Goal: Find contact information: Find contact information

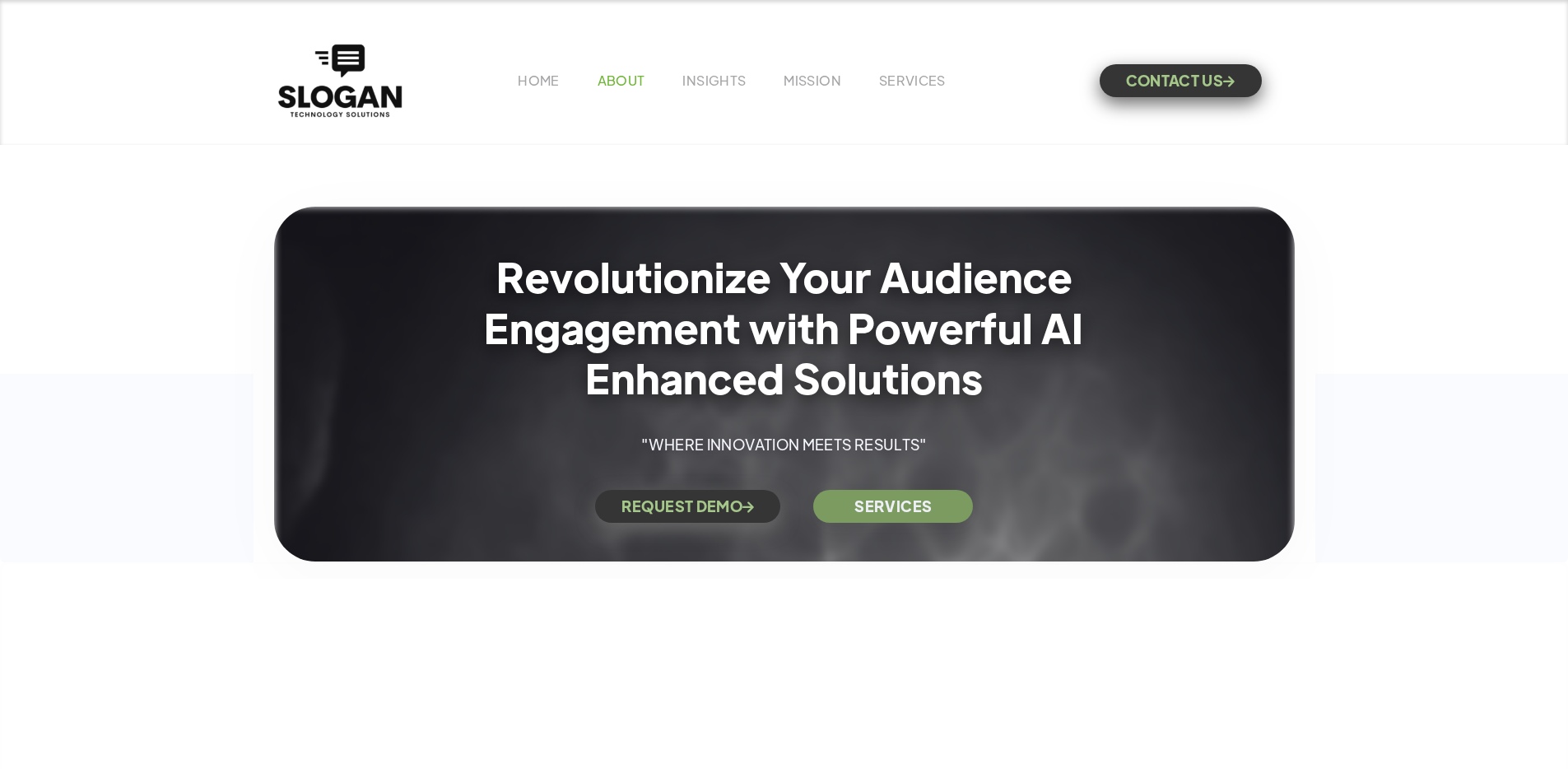
click at [639, 81] on link "ABOUT" at bounding box center [621, 80] width 48 height 17
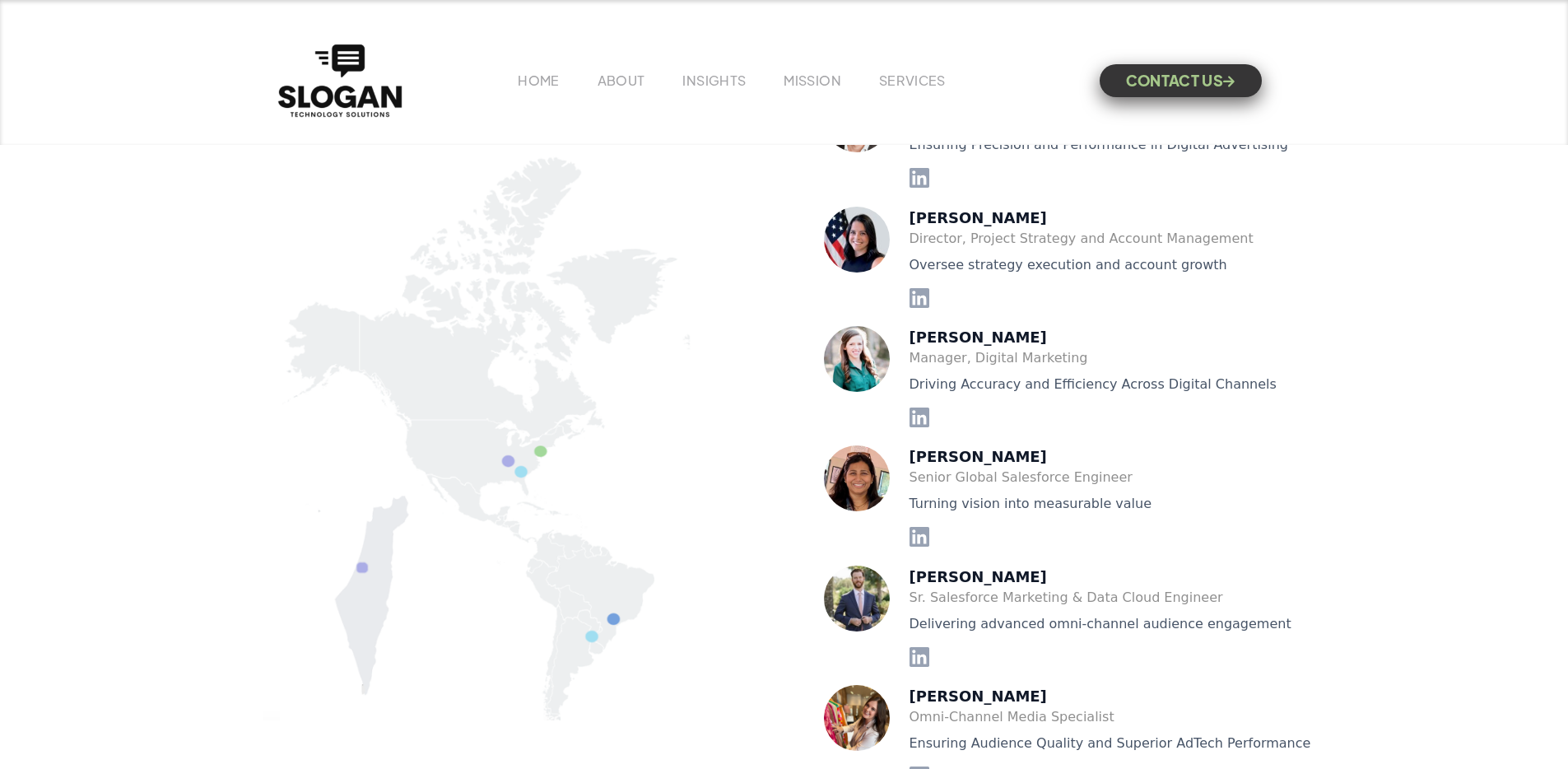
scroll to position [3480, 0]
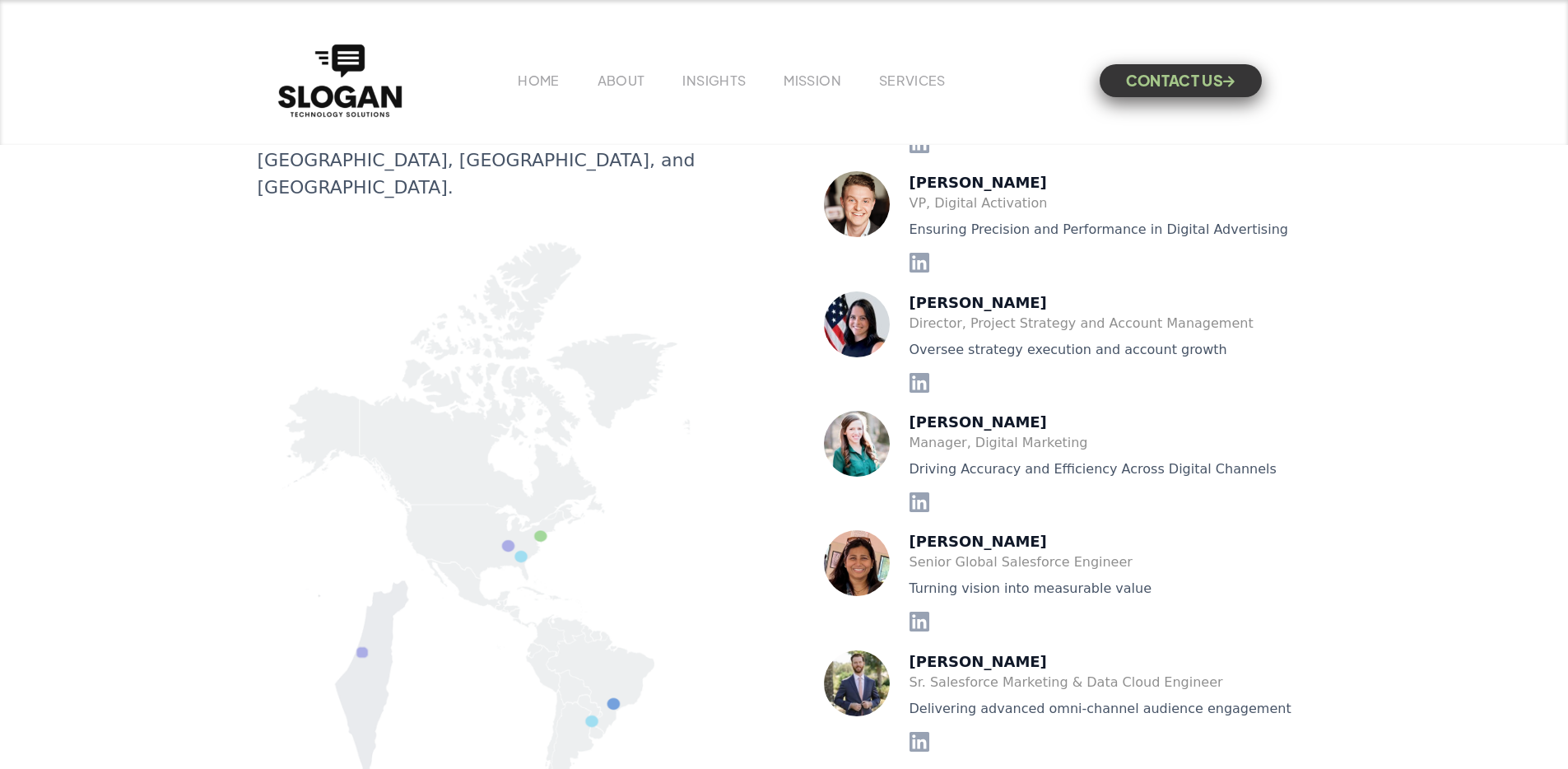
click at [539, 481] on img at bounding box center [481, 526] width 448 height 597
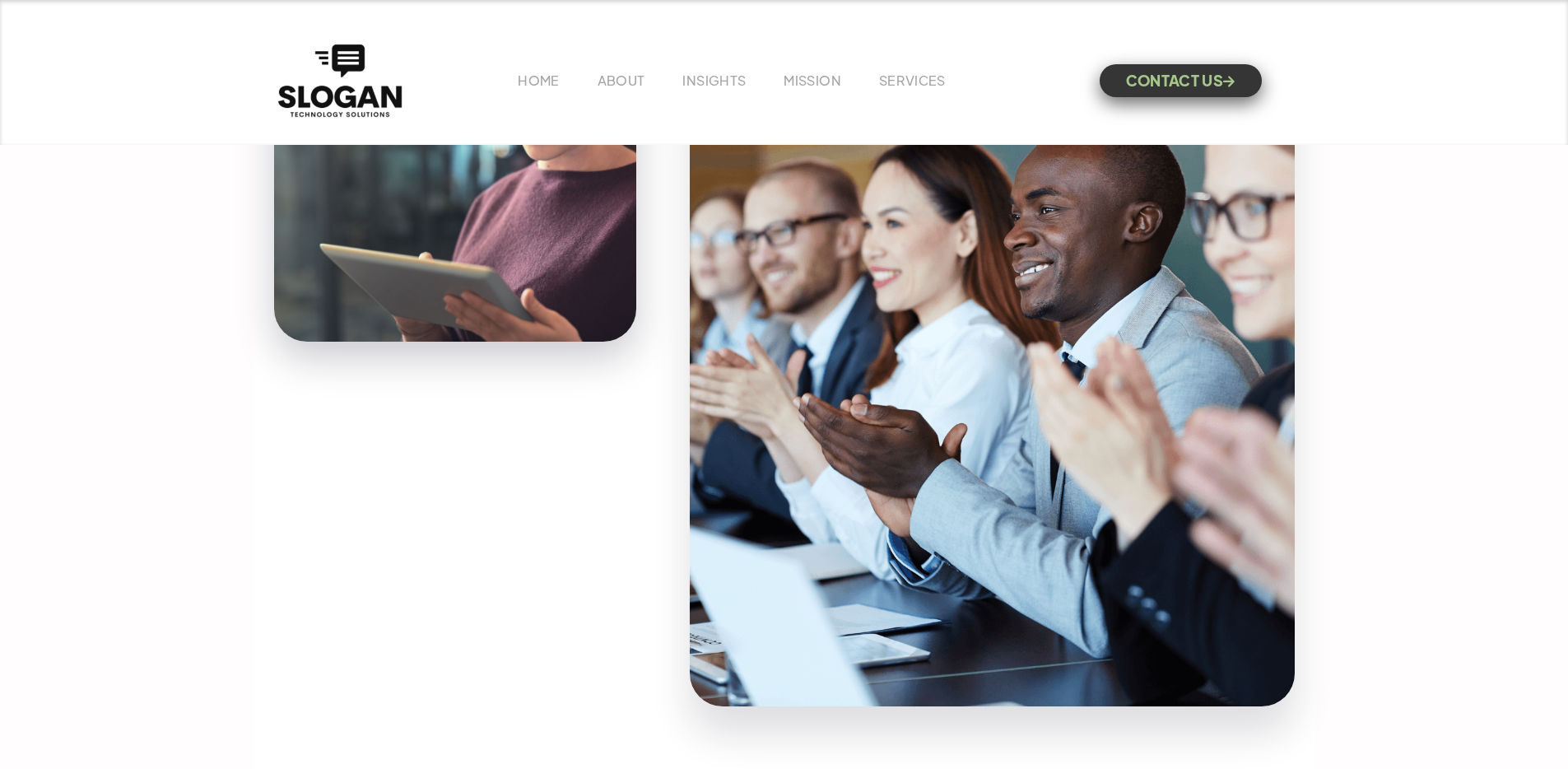
scroll to position [0, 0]
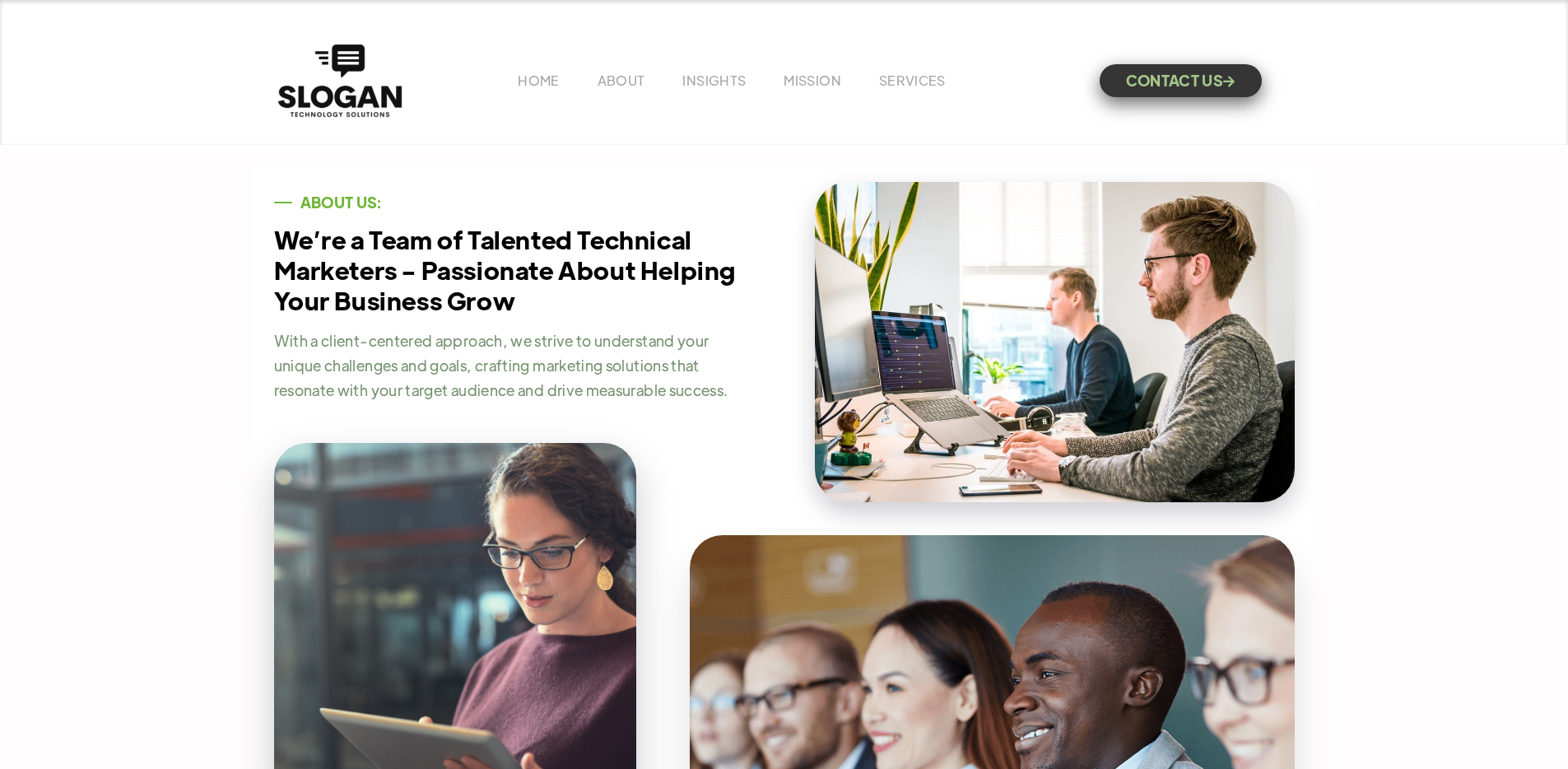
click at [664, 45] on div "HOME ABOUT INSIGHTS MISSION Menu Home V1 Home V2 Home V3 About Team Team Single…" at bounding box center [784, 80] width 1021 height 81
click at [887, 82] on link "SERVICES" at bounding box center [912, 80] width 67 height 17
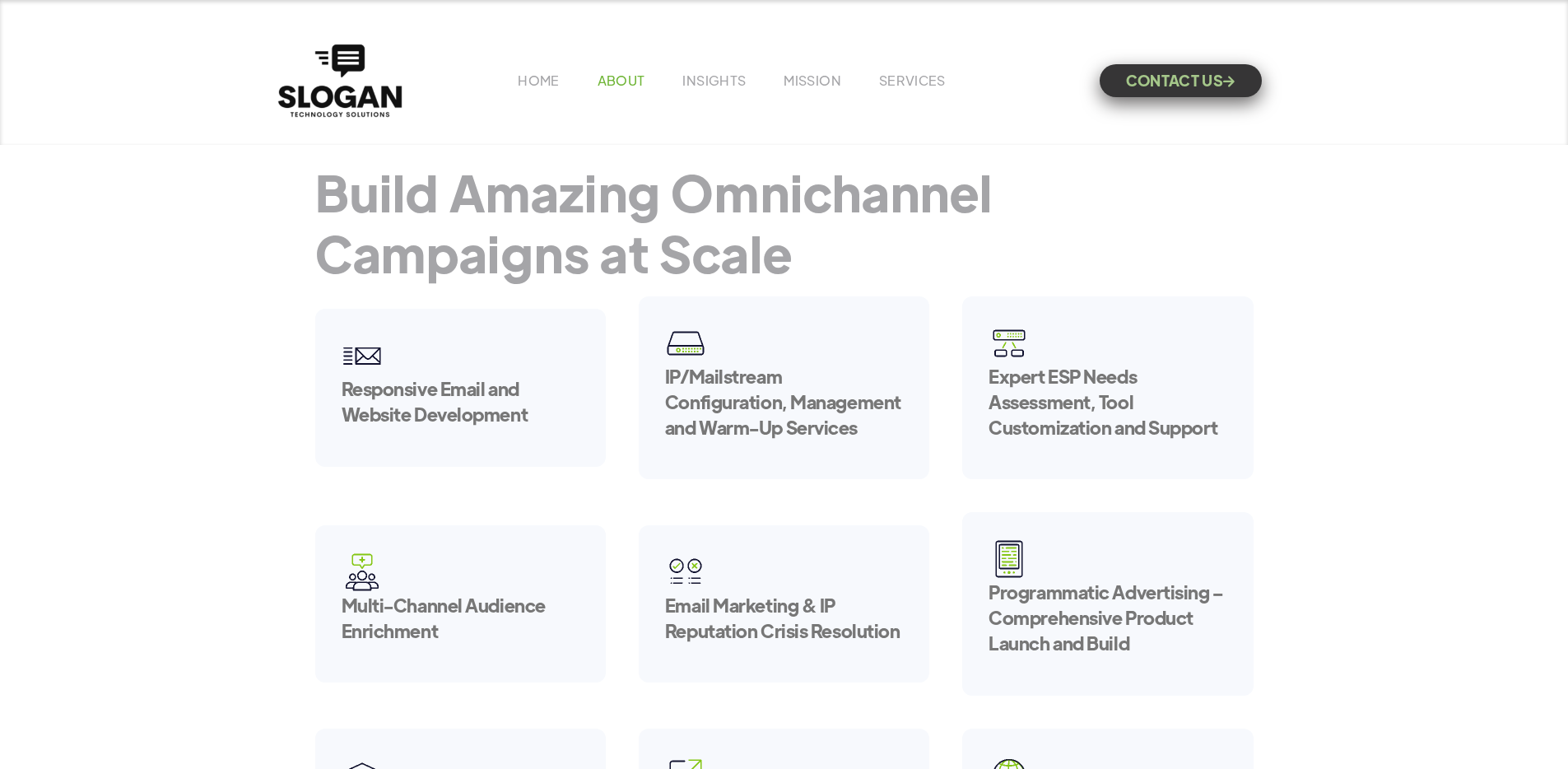
click at [623, 72] on link "ABOUT" at bounding box center [621, 80] width 48 height 17
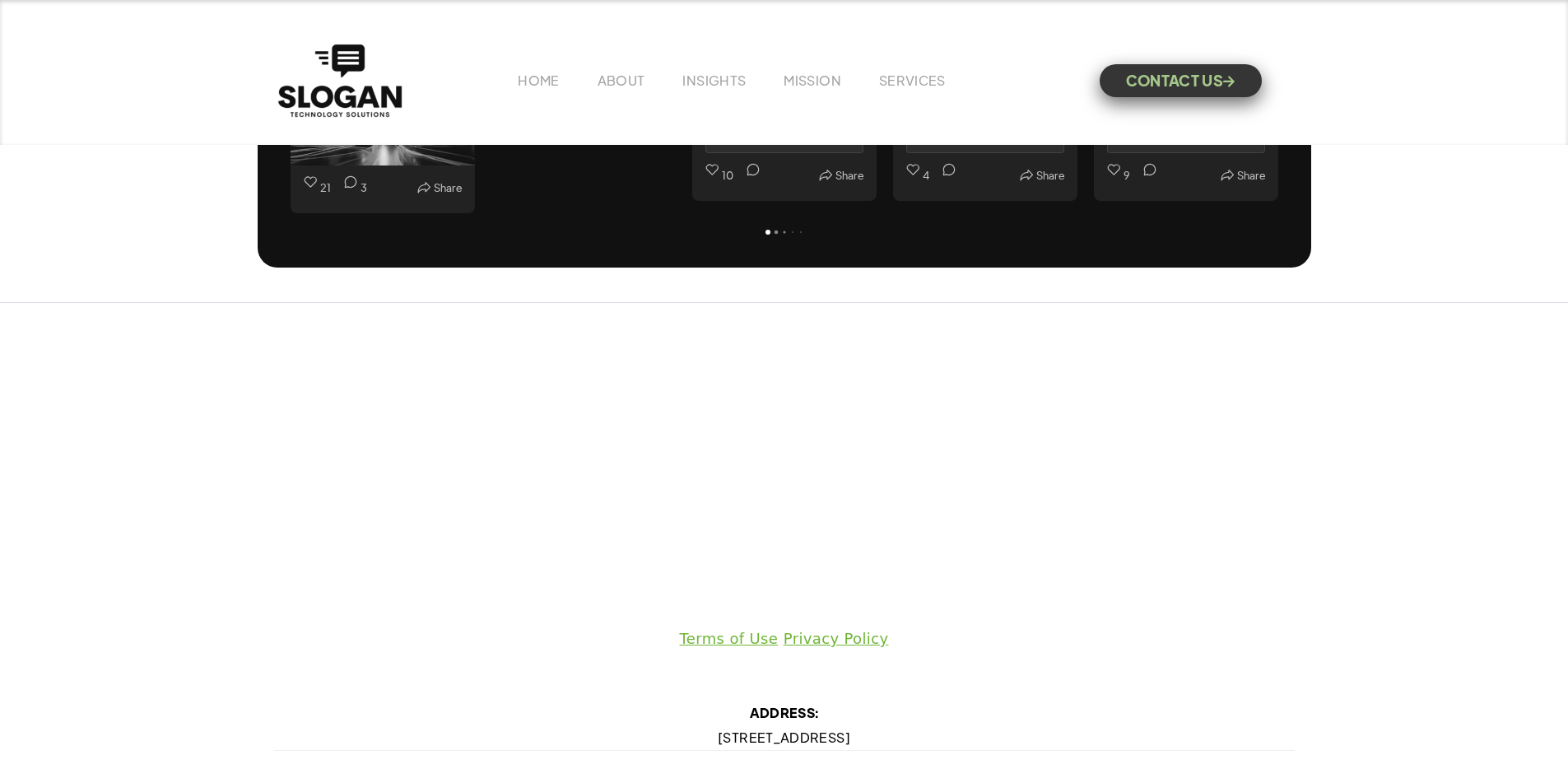
scroll to position [4775, 0]
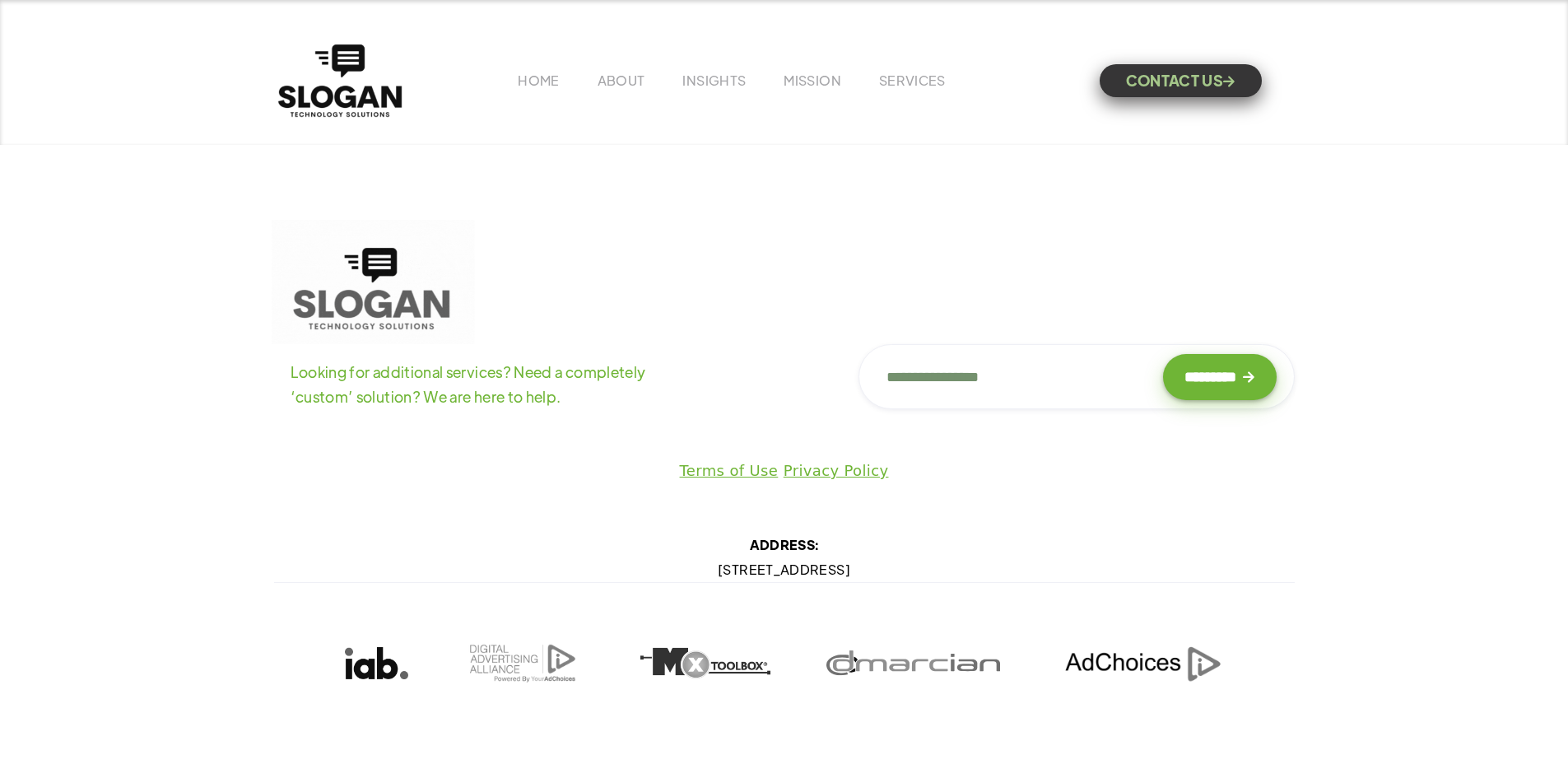
drag, startPoint x: 615, startPoint y: 571, endPoint x: 888, endPoint y: 570, distance: 273.0
click at [888, 570] on div "ADDRESS: 1201 W Peachtree St NW SUITE 2625, Atlanta, GA 30309" at bounding box center [784, 558] width 963 height 49
drag, startPoint x: 888, startPoint y: 570, endPoint x: 679, endPoint y: 566, distance: 209.0
click at [679, 566] on div "ADDRESS: 1201 W Peachtree St NW SUITE 2625, Atlanta, GA 30309" at bounding box center [784, 558] width 963 height 49
click at [673, 568] on div "ADDRESS: 1201 W Peachtree St NW SUITE 2625, Atlanta, GA 30309" at bounding box center [784, 558] width 963 height 49
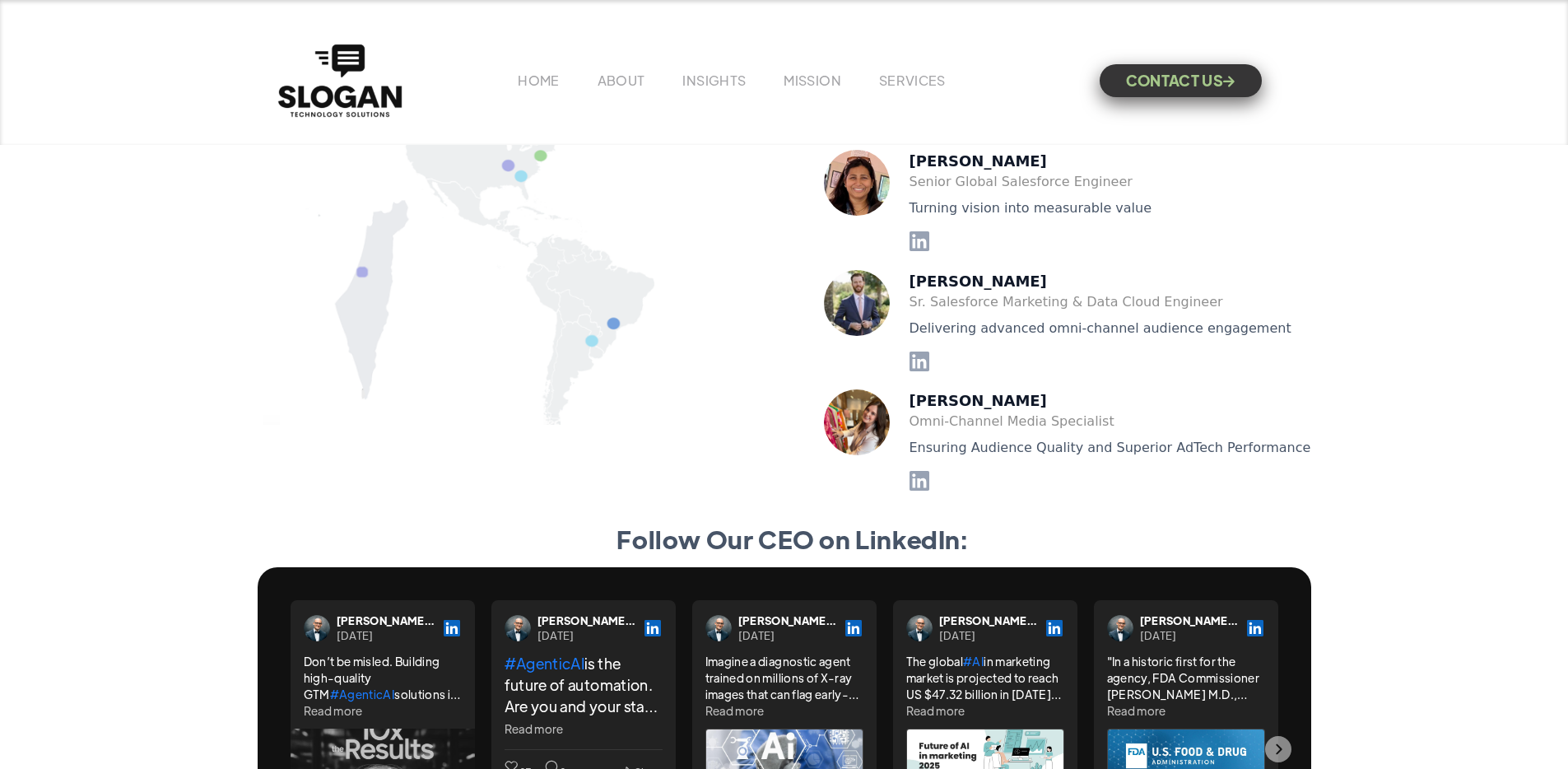
scroll to position [4094, 0]
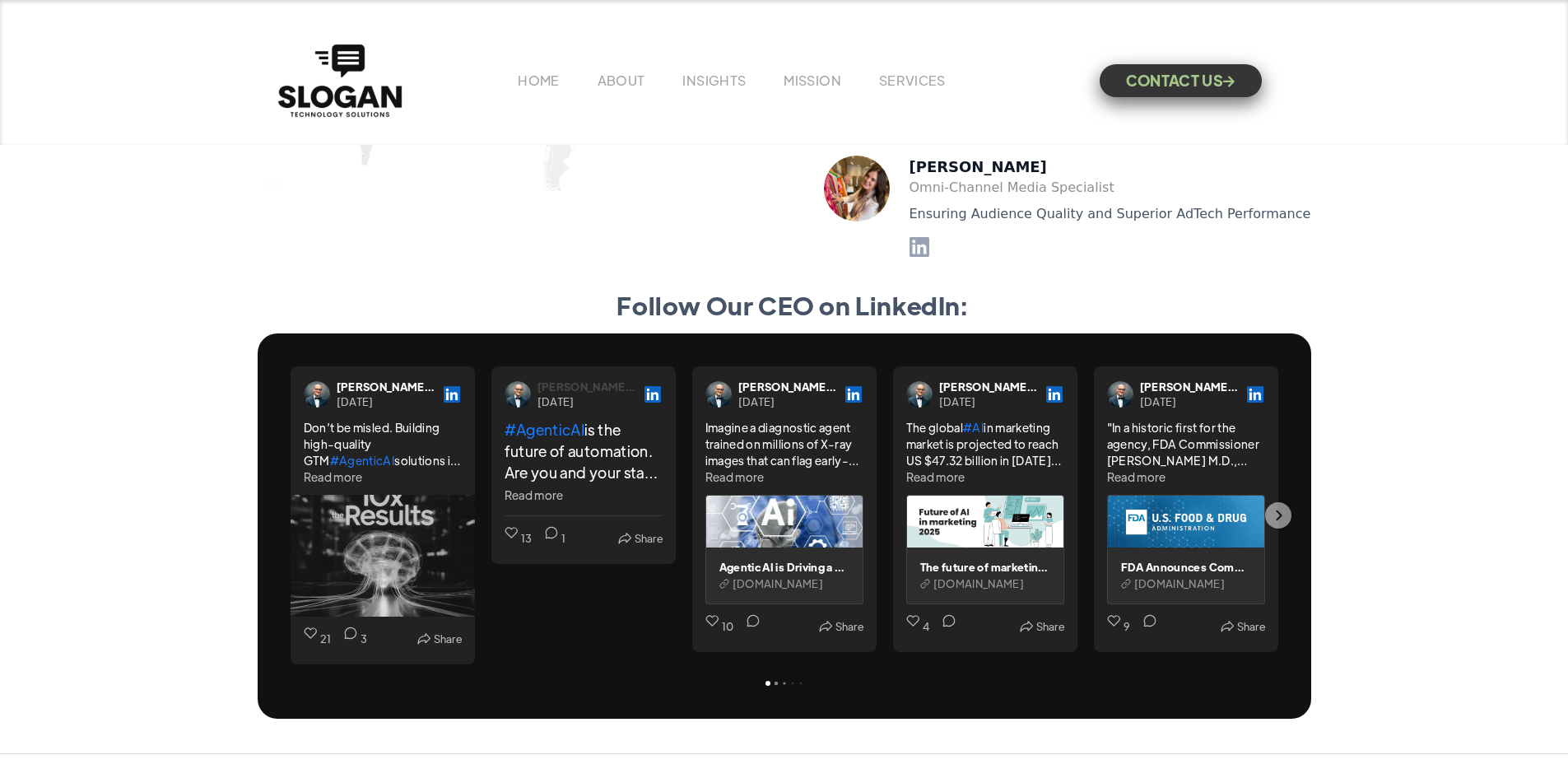
click at [625, 394] on div "Justin Hipps, MBA" at bounding box center [587, 387] width 99 height 15
